Goal: Navigation & Orientation: Go to known website

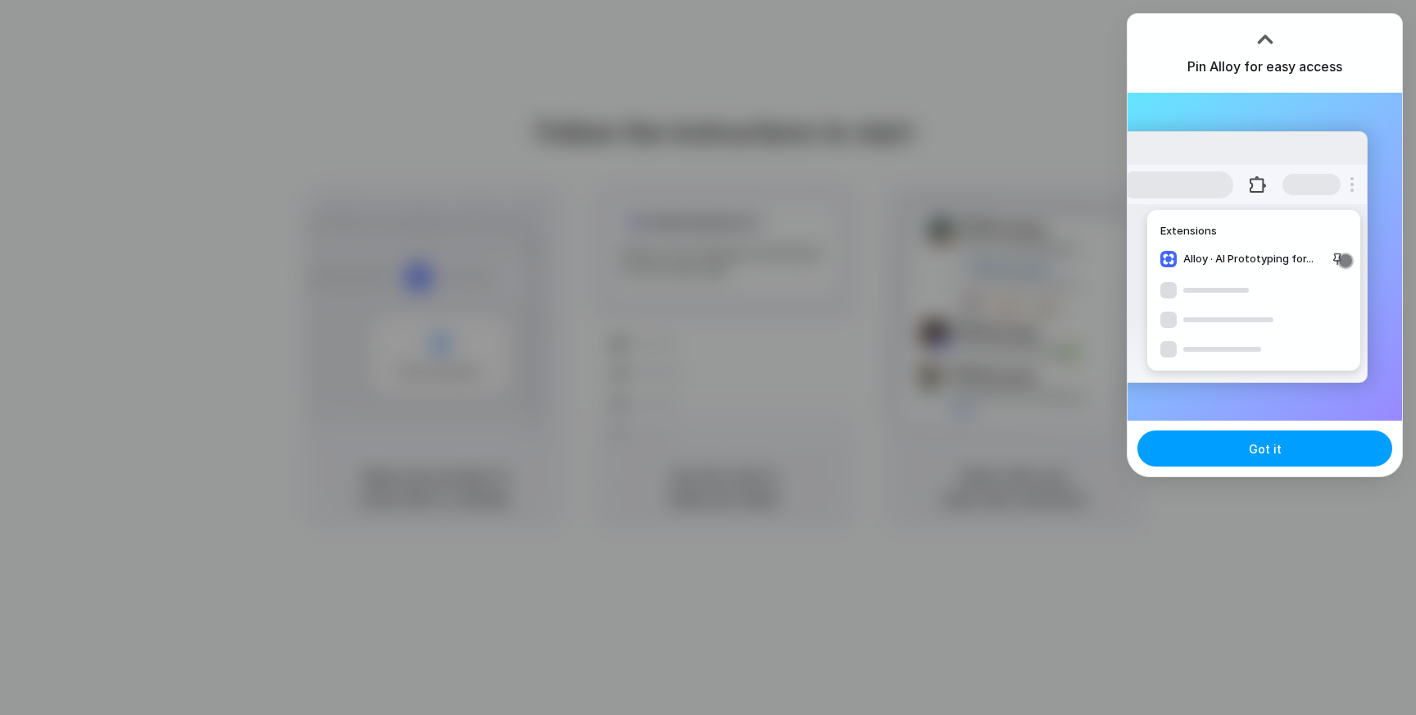
click at [1225, 453] on button "Got it" at bounding box center [1265, 448] width 255 height 36
